Goal: Task Accomplishment & Management: Manage account settings

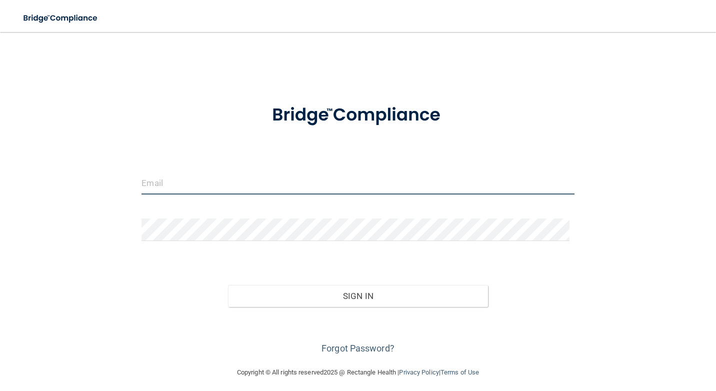
click at [342, 193] on input "email" at bounding box center [358, 183] width 433 height 23
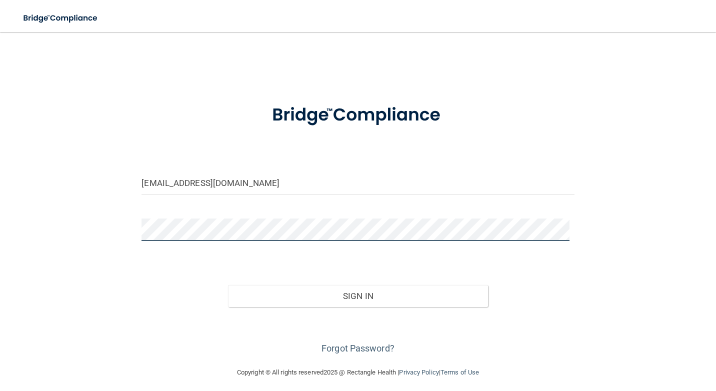
click at [228, 285] on button "Sign In" at bounding box center [358, 296] width 260 height 22
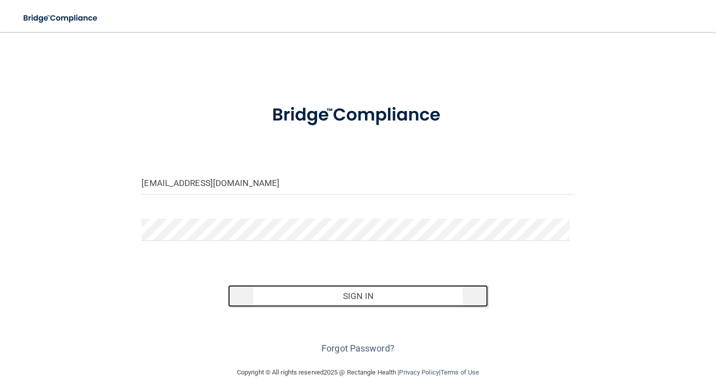
click at [351, 301] on button "Sign In" at bounding box center [358, 296] width 260 height 22
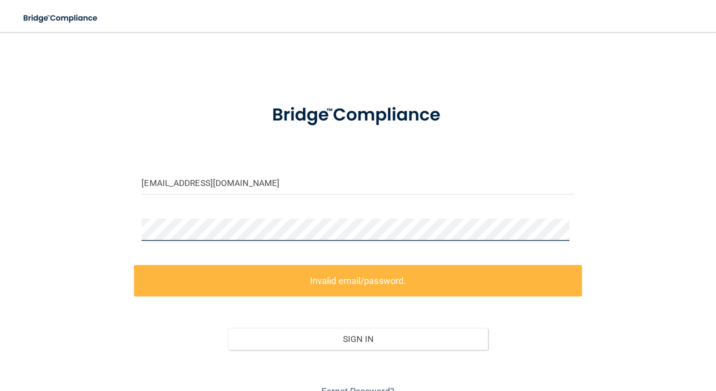
click at [0, 229] on html "Toggle navigation Manage My Enterprise Manage My Location [EMAIL_ADDRESS][DOMAI…" at bounding box center [358, 195] width 716 height 391
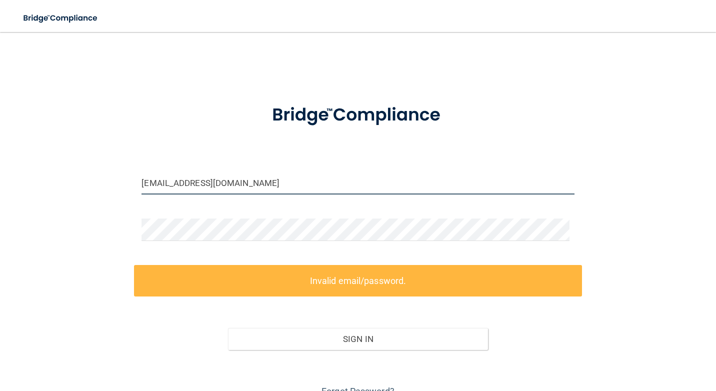
drag, startPoint x: 186, startPoint y: 182, endPoint x: 194, endPoint y: 179, distance: 8.7
click at [187, 182] on input "[EMAIL_ADDRESS][DOMAIN_NAME]" at bounding box center [358, 183] width 433 height 23
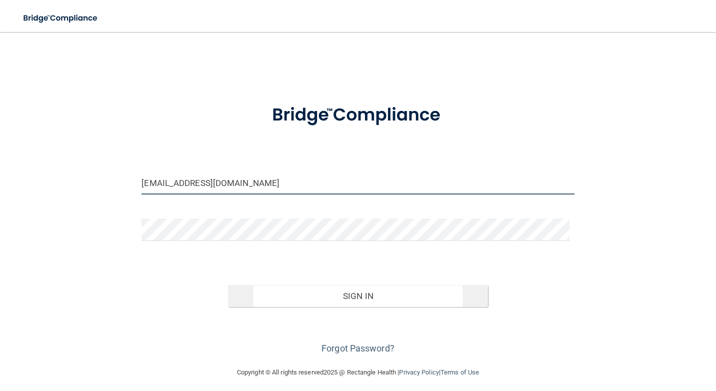
type input "[EMAIL_ADDRESS][DOMAIN_NAME]"
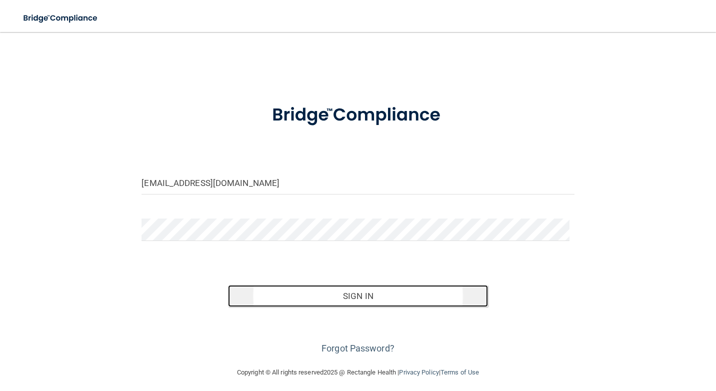
click at [370, 298] on button "Sign In" at bounding box center [358, 296] width 260 height 22
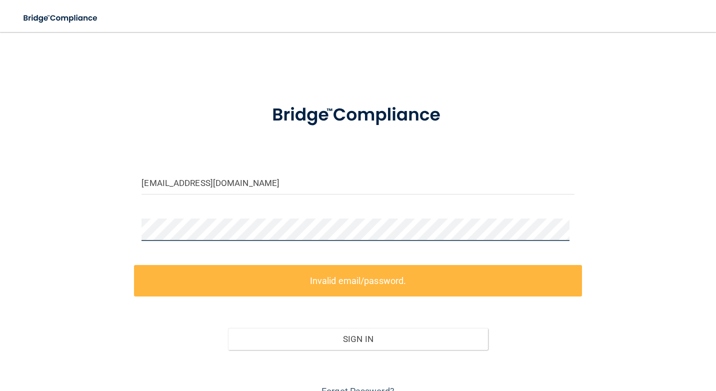
click at [0, 193] on html "Toggle navigation Manage My Enterprise Manage My Location [EMAIL_ADDRESS][DOMAI…" at bounding box center [358, 195] width 716 height 391
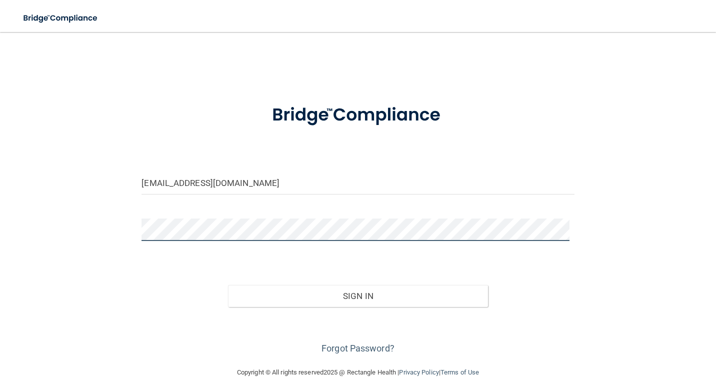
click at [228, 285] on button "Sign In" at bounding box center [358, 296] width 260 height 22
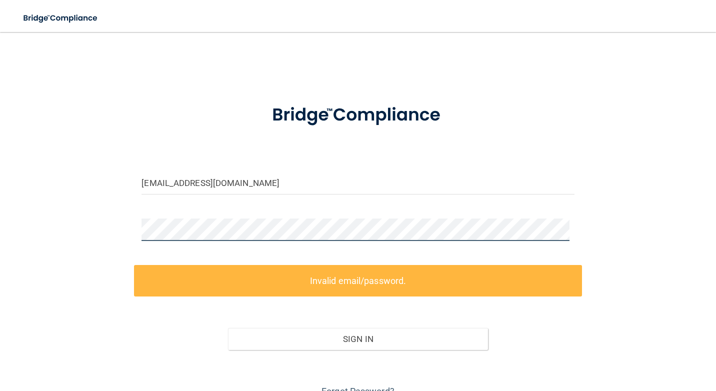
click at [0, 174] on html "Toggle navigation Manage My Enterprise Manage My Location [EMAIL_ADDRESS][DOMAI…" at bounding box center [358, 195] width 716 height 391
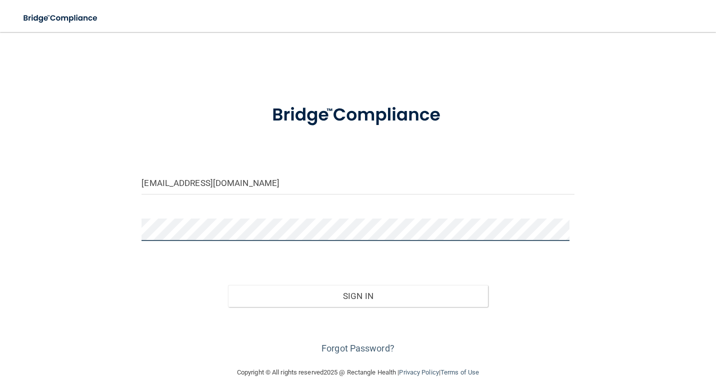
click at [228, 285] on button "Sign In" at bounding box center [358, 296] width 260 height 22
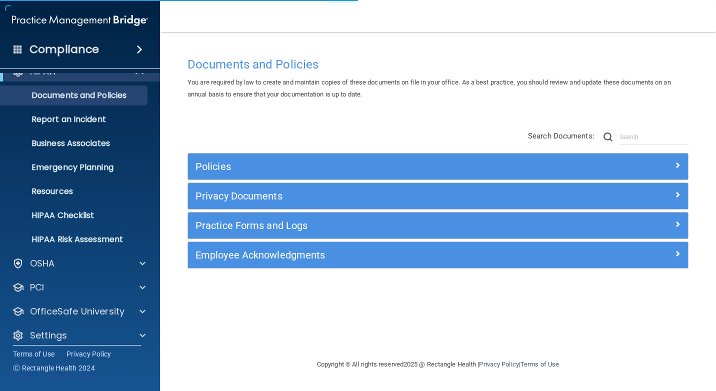
scroll to position [24, 0]
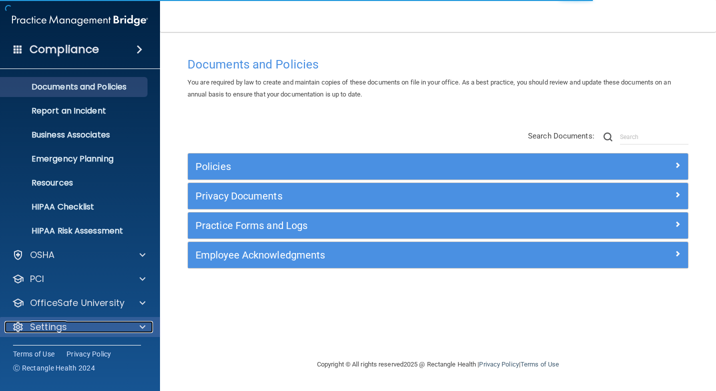
click at [74, 332] on div "Settings" at bounding box center [67, 327] width 124 height 12
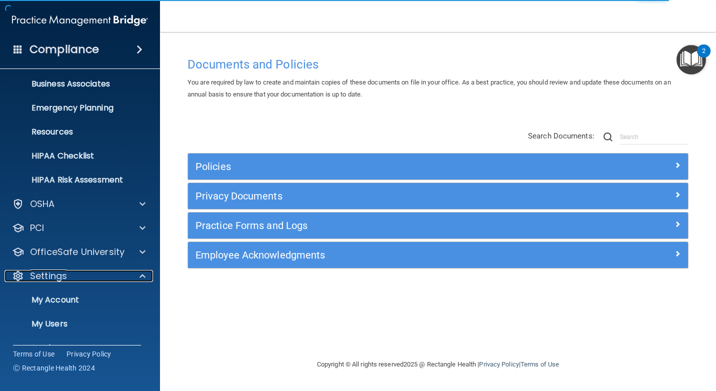
scroll to position [120, 0]
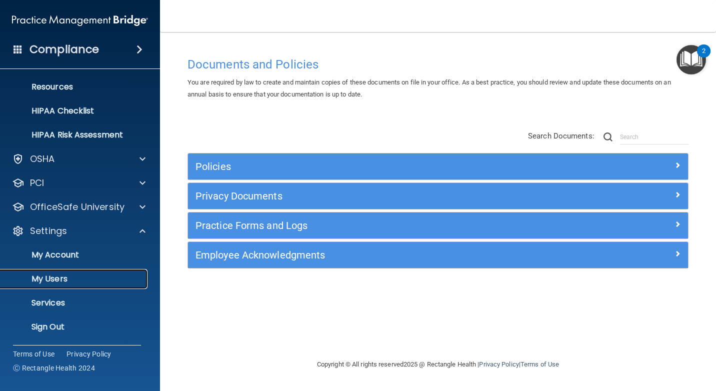
click at [54, 278] on p "My Users" at bounding box center [75, 279] width 137 height 10
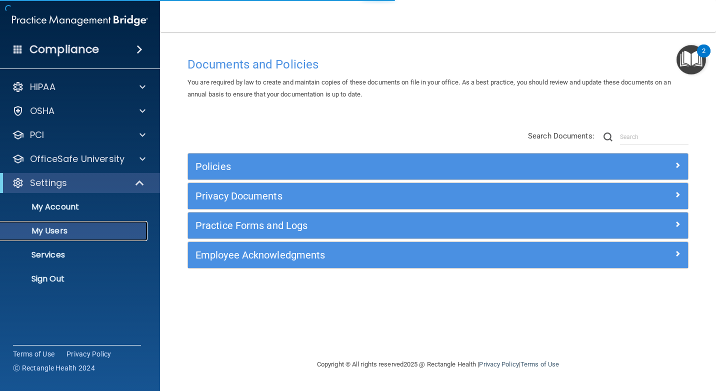
select select "20"
